Goal: Task Accomplishment & Management: Complete application form

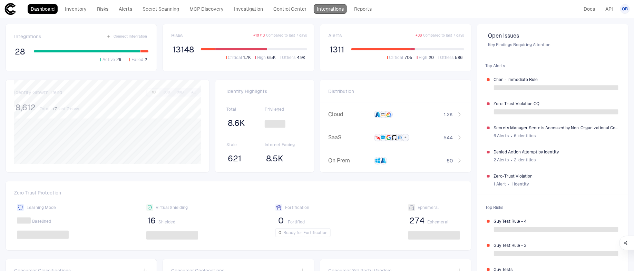
click at [338, 6] on link "Integrations" at bounding box center [330, 9] width 33 height 10
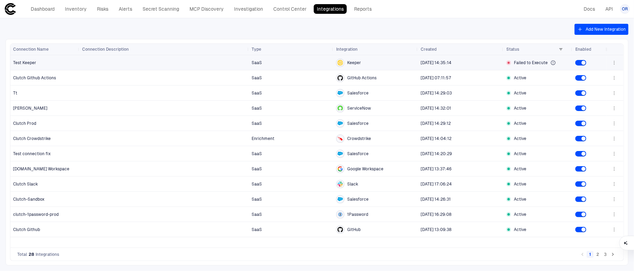
click at [557, 62] on div "Failed to Execute" at bounding box center [537, 63] width 63 height 6
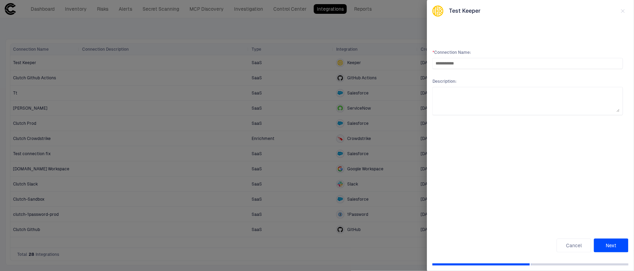
click at [601, 250] on button "Next" at bounding box center [611, 246] width 34 height 14
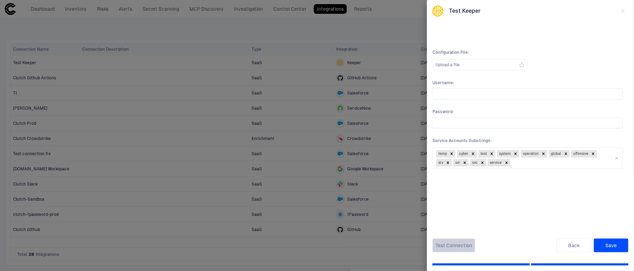
click at [471, 247] on button "Test Connection" at bounding box center [453, 246] width 43 height 14
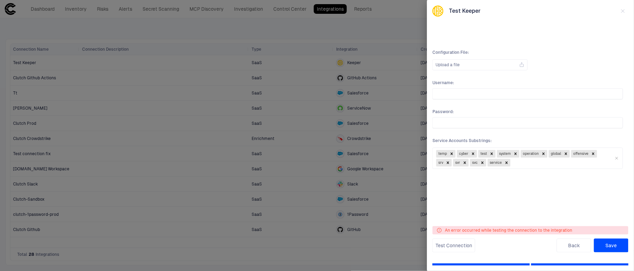
click at [538, 230] on span "An error occurred while testing the connection to the integration" at bounding box center [508, 231] width 127 height 6
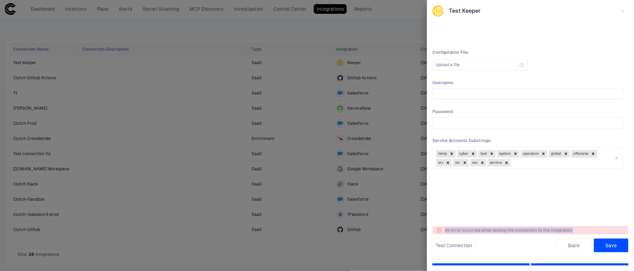
click at [538, 230] on span "An error occurred while testing the connection to the integration" at bounding box center [508, 231] width 127 height 6
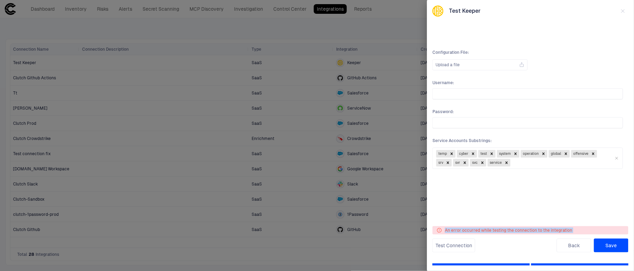
click at [538, 230] on span "An error occurred while testing the connection to the integration" at bounding box center [508, 231] width 127 height 6
click at [552, 230] on span "An error occurred while testing the connection to the integration" at bounding box center [508, 231] width 127 height 6
click at [554, 206] on div "Configuration File : Upload a file Username : Password : [SECURITY_DATA] Accoun…" at bounding box center [528, 127] width 196 height 177
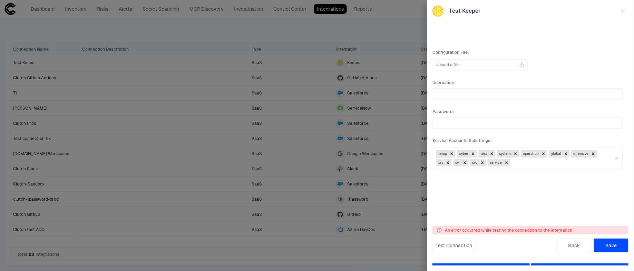
click at [374, 214] on div at bounding box center [317, 135] width 634 height 271
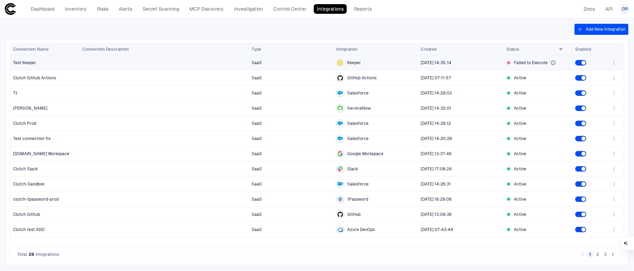
click at [615, 61] on icon "button" at bounding box center [614, 63] width 6 height 6
click at [603, 76] on li "Edit" at bounding box center [592, 78] width 46 height 11
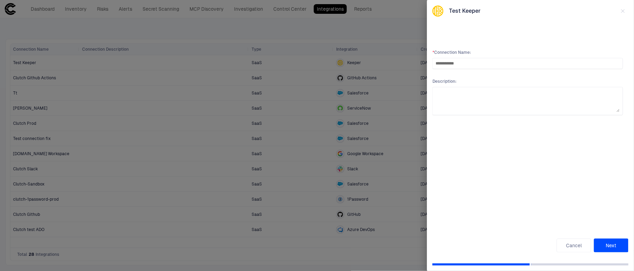
click at [609, 244] on button "Next" at bounding box center [611, 246] width 34 height 14
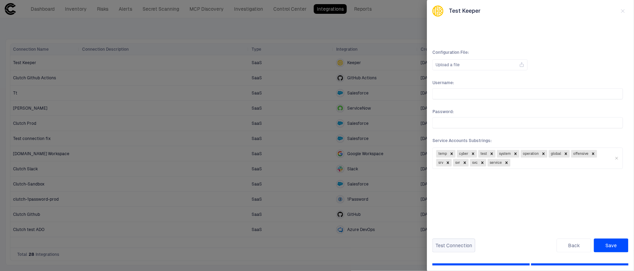
click at [450, 245] on button "Test Connection" at bounding box center [453, 246] width 43 height 14
click at [474, 231] on span "An error occurred while testing the connection to the integration" at bounding box center [508, 231] width 127 height 6
click at [479, 230] on span "An error occurred while testing the connection to the integration" at bounding box center [508, 231] width 127 height 6
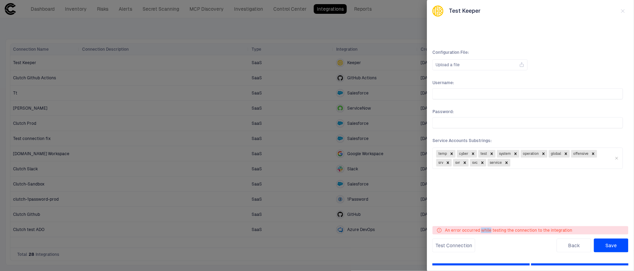
click at [479, 230] on span "An error occurred while testing the connection to the integration" at bounding box center [508, 231] width 127 height 6
click at [274, 120] on div at bounding box center [317, 135] width 634 height 271
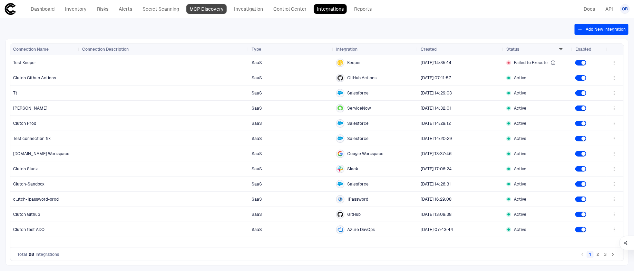
click at [216, 10] on link "MCP Discovery" at bounding box center [206, 9] width 40 height 10
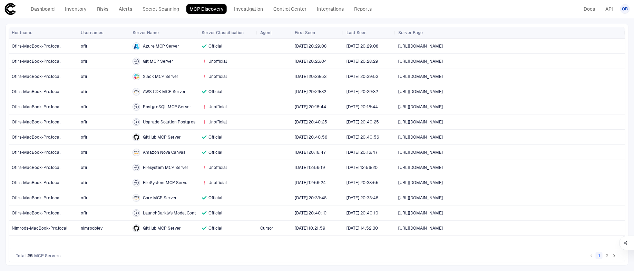
click at [226, 66] on div "Unofficial" at bounding box center [227, 61] width 53 height 14
click at [226, 63] on div "Unofficial" at bounding box center [227, 61] width 53 height 14
click at [605, 256] on button "2" at bounding box center [606, 256] width 7 height 7
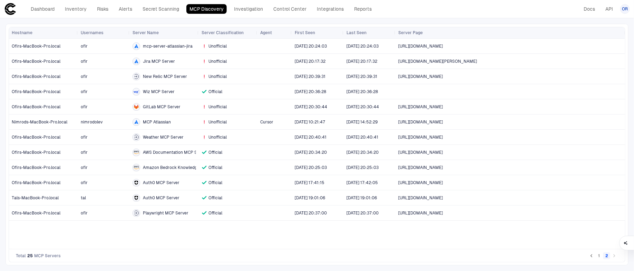
click at [601, 257] on button "1" at bounding box center [598, 256] width 7 height 7
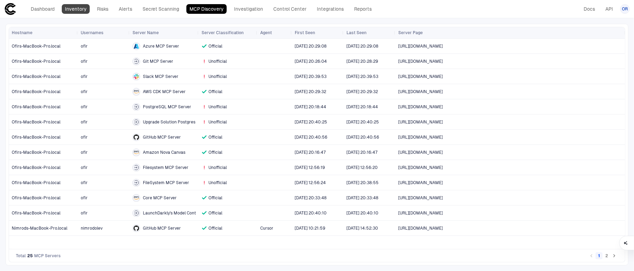
click at [76, 10] on link "Inventory" at bounding box center [76, 9] width 28 height 10
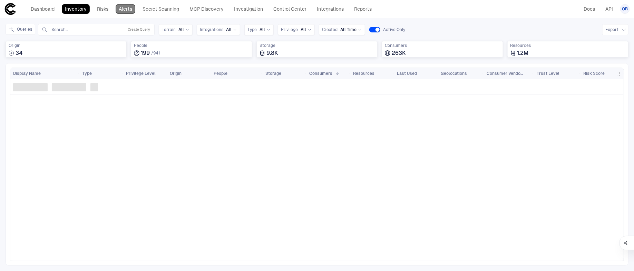
click at [124, 11] on link "Alerts" at bounding box center [126, 9] width 20 height 10
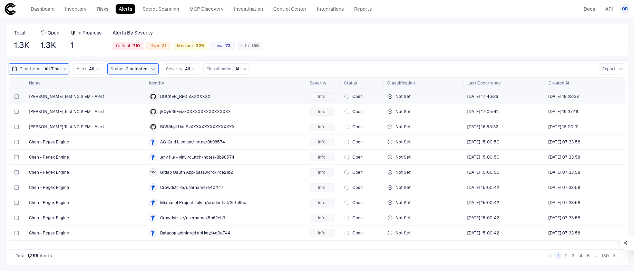
click at [197, 99] on div "DOCKER_REGISXXXXXXX" at bounding box center [226, 96] width 155 height 8
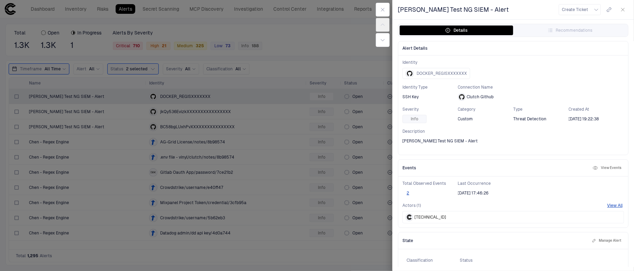
click at [608, 164] on button "View Events" at bounding box center [606, 168] width 31 height 8
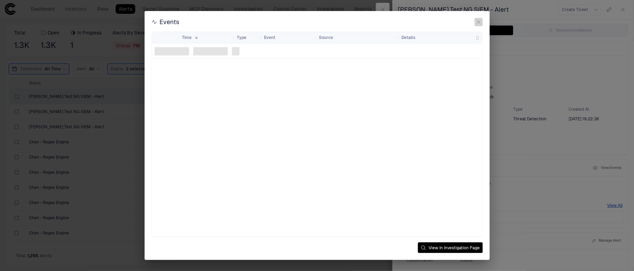
click at [481, 20] on icon "button" at bounding box center [479, 22] width 6 height 6
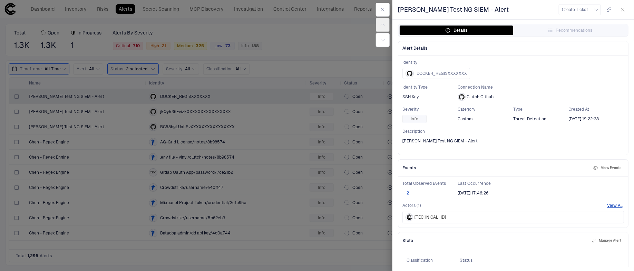
click at [185, 80] on div at bounding box center [317, 135] width 634 height 271
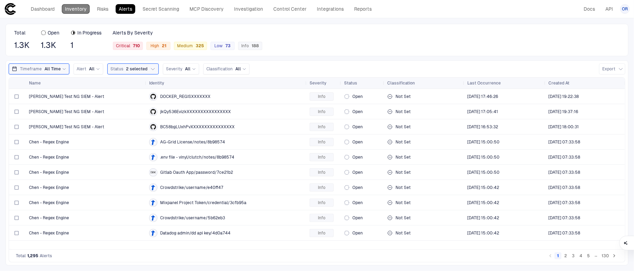
click at [79, 9] on link "Inventory" at bounding box center [76, 9] width 28 height 10
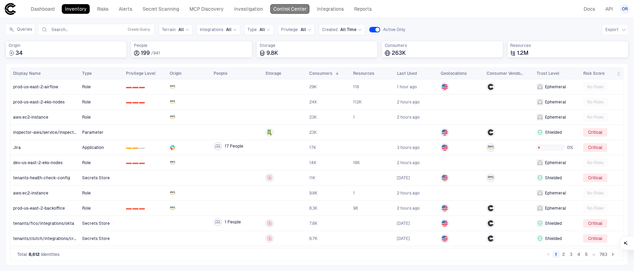
click at [286, 9] on link "Control Center" at bounding box center [289, 9] width 39 height 10
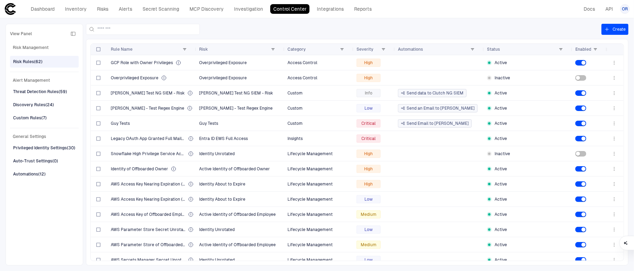
click at [618, 29] on button "Create" at bounding box center [614, 29] width 27 height 11
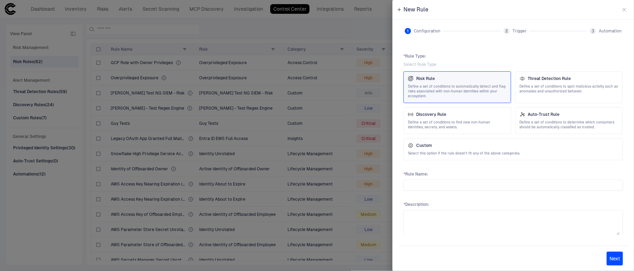
click at [614, 259] on button "Next" at bounding box center [615, 259] width 16 height 14
click at [494, 187] on input "text" at bounding box center [512, 185] width 213 height 10
type input "**"
click at [481, 227] on textarea at bounding box center [512, 224] width 213 height 22
type textarea "***"
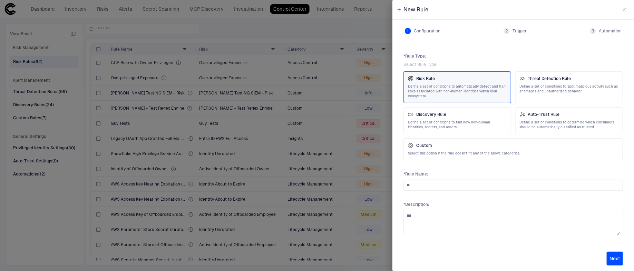
click at [614, 257] on button "Next" at bounding box center [615, 259] width 16 height 14
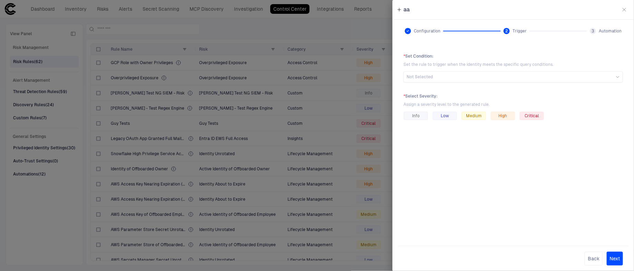
click at [612, 261] on button "Next" at bounding box center [615, 259] width 16 height 14
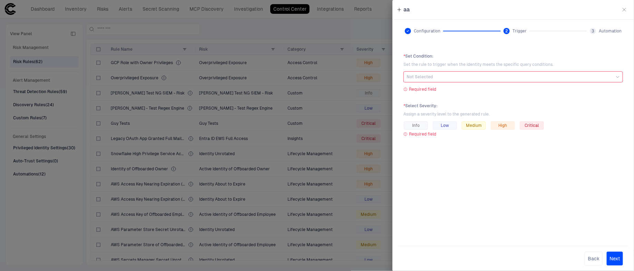
click at [497, 84] on div "* Set Condition : Set the rule to trigger when the identity meets the specific …" at bounding box center [512, 72] width 219 height 39
click at [497, 79] on div "Not Selected" at bounding box center [512, 77] width 213 height 6
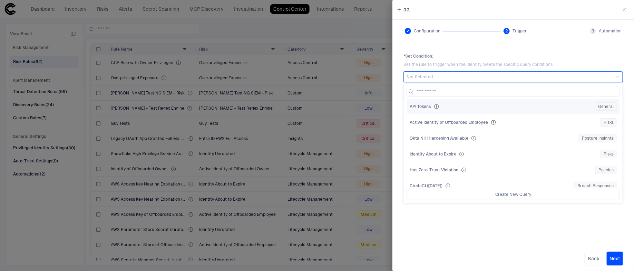
click at [496, 103] on div "API Tokens General" at bounding box center [513, 106] width 207 height 8
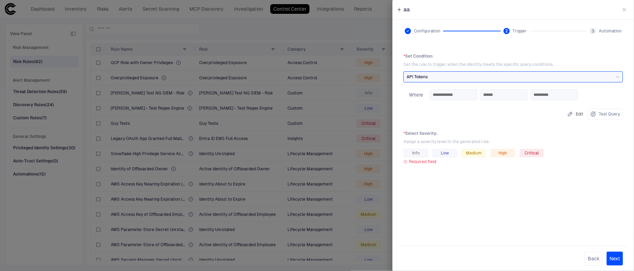
click at [623, 260] on div "Back Next" at bounding box center [513, 258] width 230 height 25
click at [621, 260] on button "Next" at bounding box center [615, 259] width 16 height 14
click at [422, 156] on div "Info" at bounding box center [416, 153] width 24 height 8
click at [619, 262] on button "Next" at bounding box center [615, 259] width 16 height 14
